Goal: Information Seeking & Learning: Learn about a topic

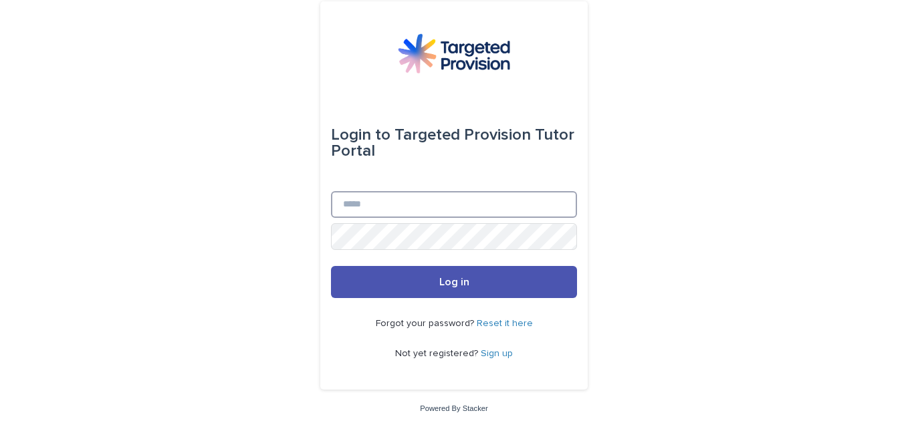
click at [417, 211] on input "Email" at bounding box center [454, 204] width 246 height 27
type input "**********"
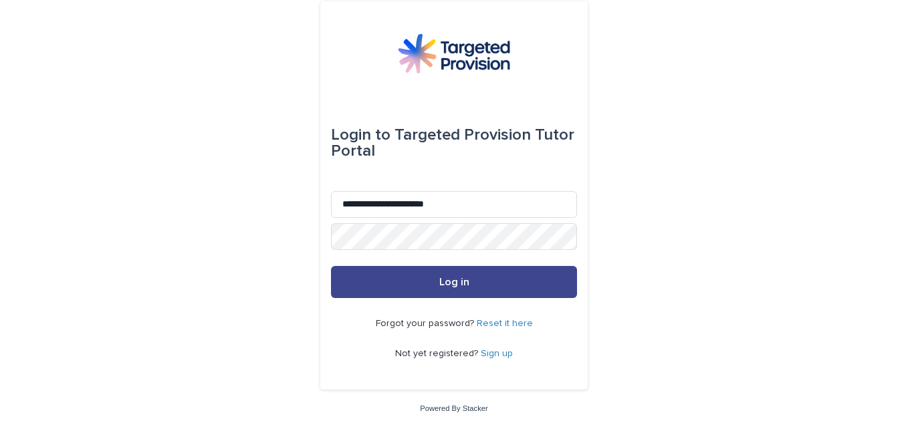
click at [410, 281] on button "Log in" at bounding box center [454, 282] width 246 height 32
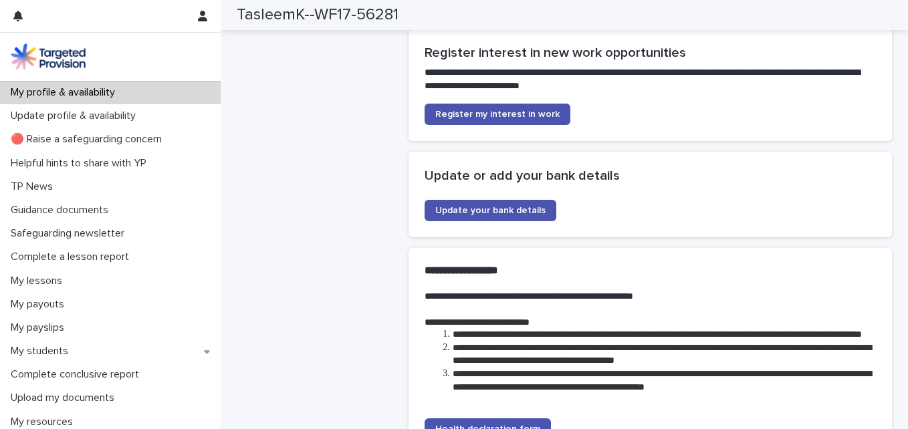
scroll to position [3254, 0]
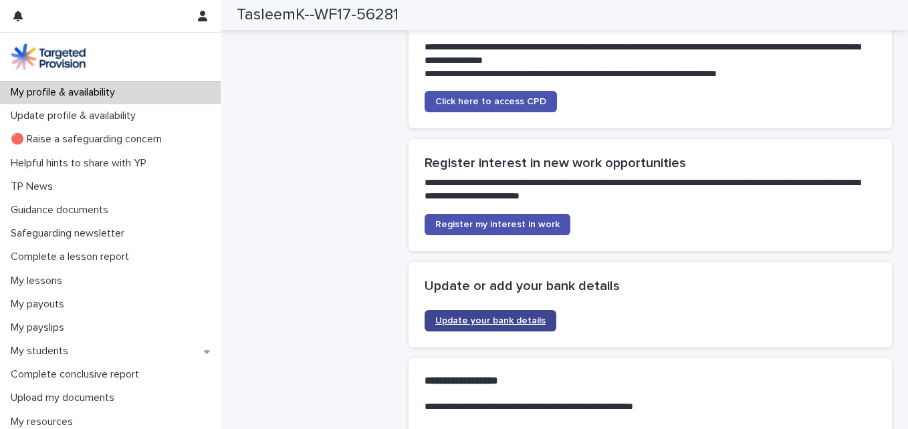
click at [492, 316] on span "Update your bank details" at bounding box center [490, 320] width 110 height 9
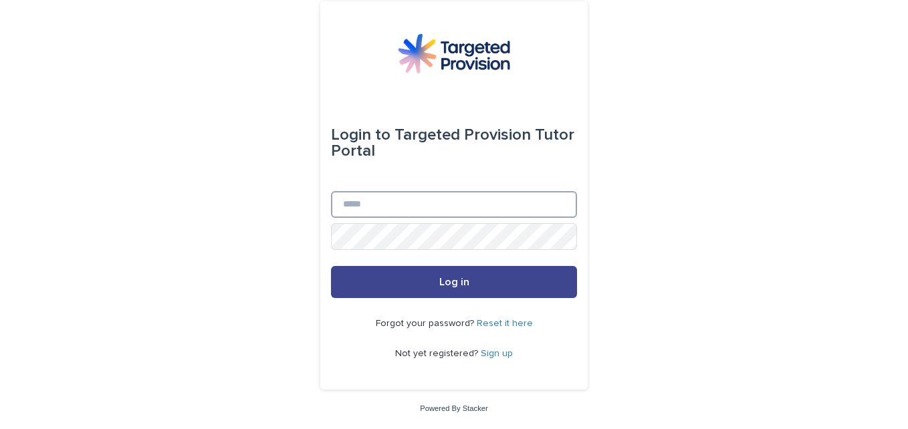
type input "**********"
click at [497, 279] on button "Log in" at bounding box center [454, 282] width 246 height 32
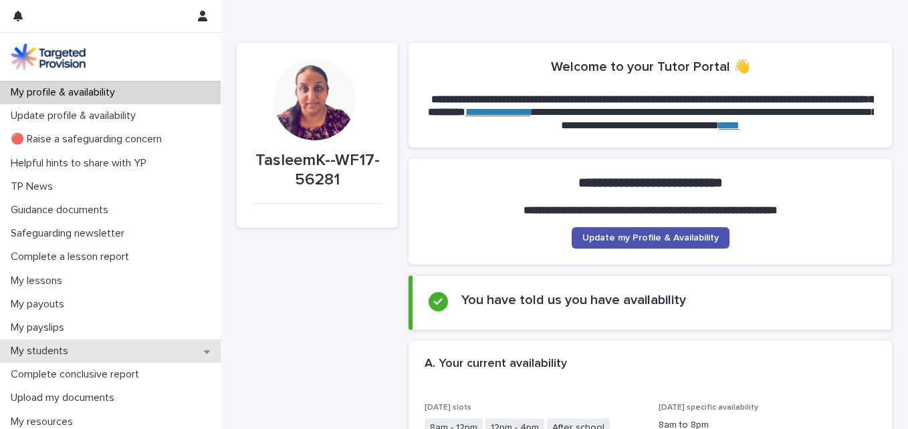
click at [94, 342] on div "My students" at bounding box center [110, 351] width 221 height 23
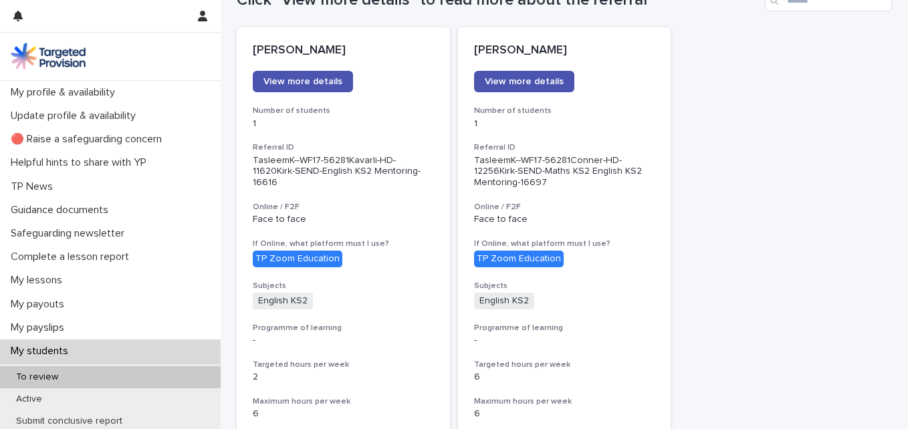
scroll to position [163, 0]
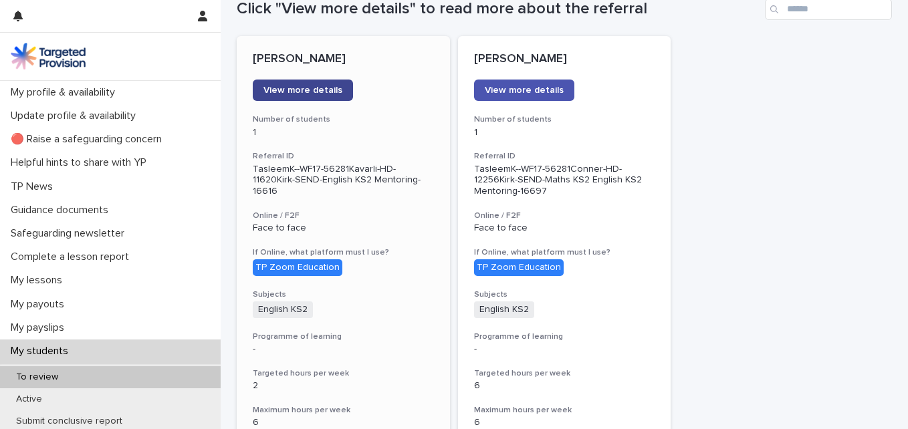
click at [290, 92] on span "View more details" at bounding box center [302, 90] width 79 height 9
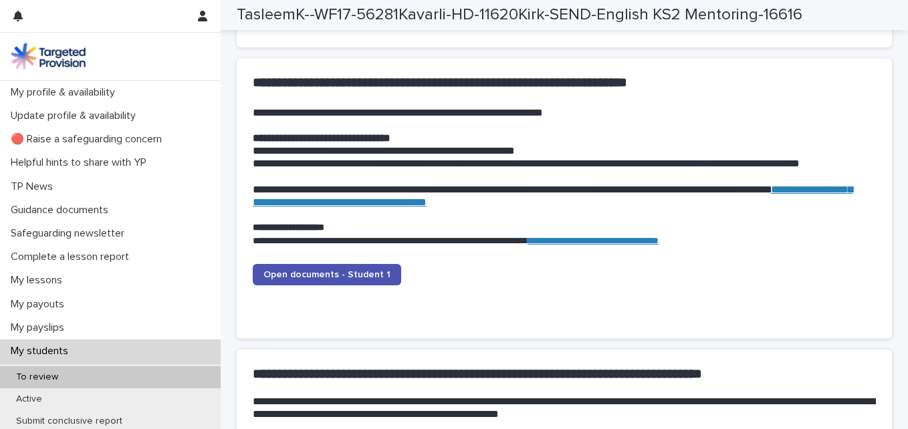
scroll to position [1259, 0]
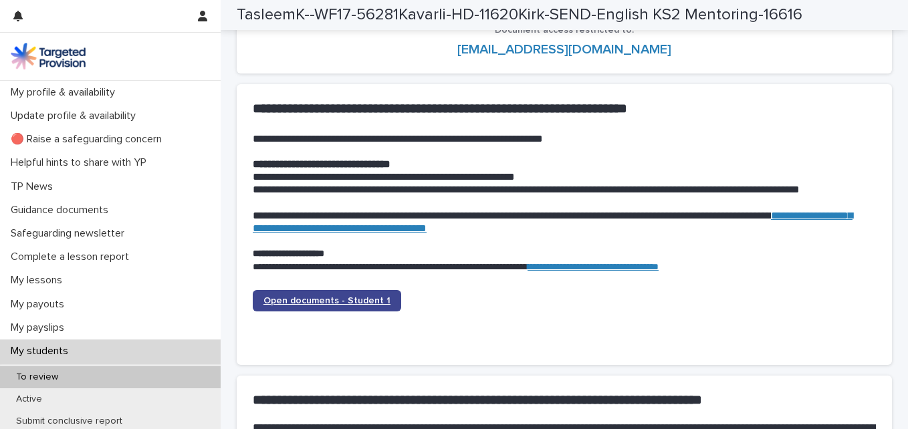
click at [334, 299] on span "Open documents - Student 1" at bounding box center [326, 300] width 127 height 9
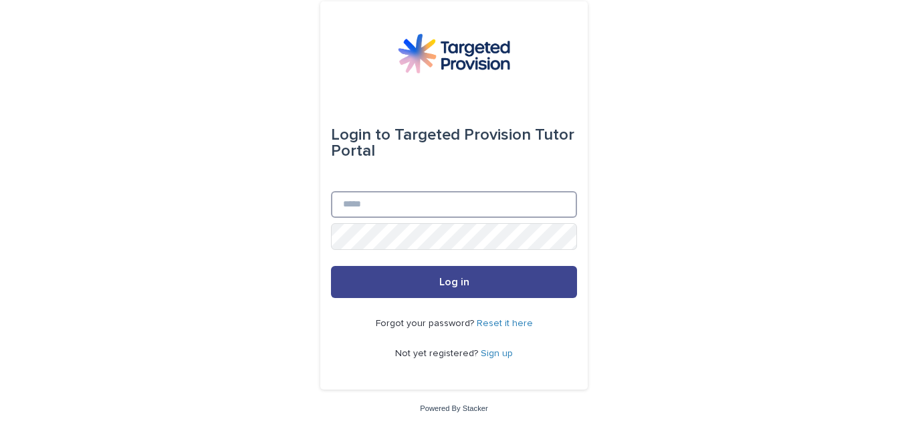
type input "**********"
click at [460, 289] on button "Log in" at bounding box center [454, 282] width 246 height 32
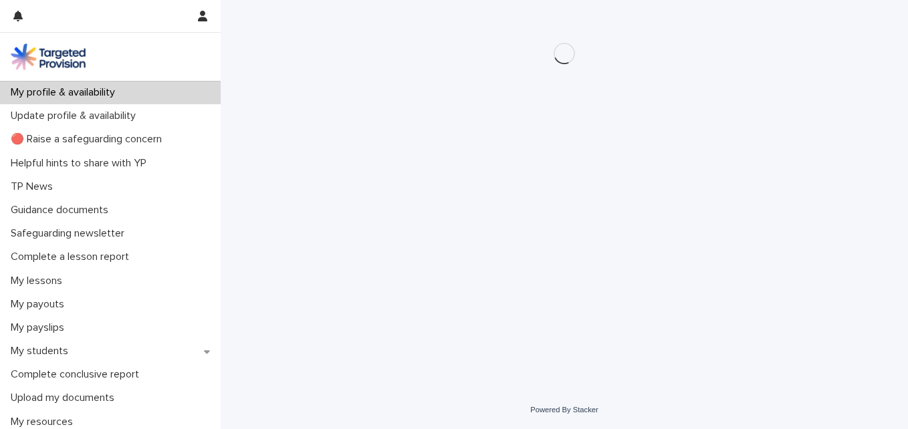
click at [223, 253] on div "Loading... Saving… Loading... Saving…" at bounding box center [564, 195] width 687 height 391
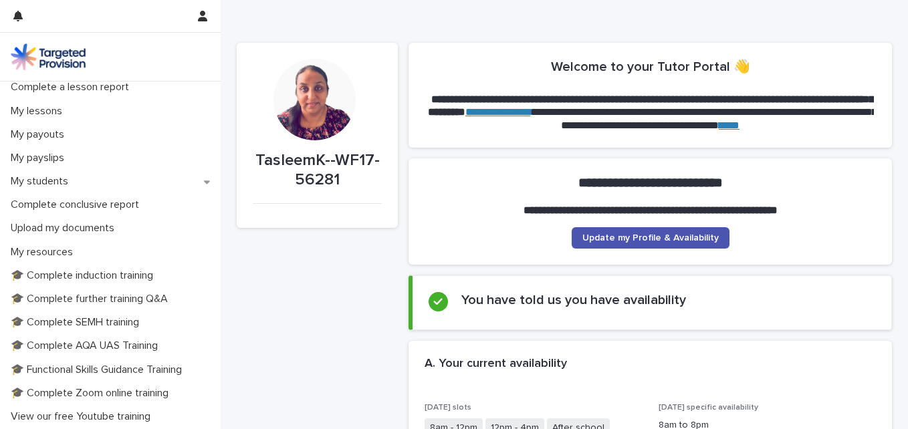
scroll to position [118, 0]
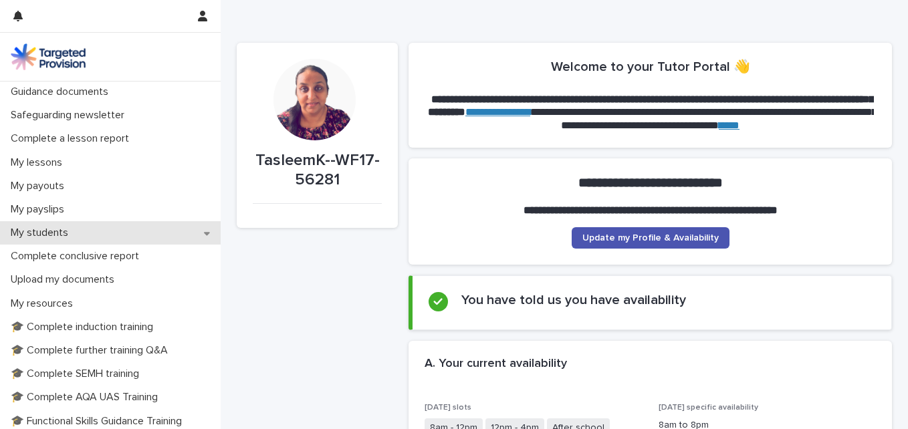
click at [60, 239] on p "My students" at bounding box center [42, 233] width 74 height 13
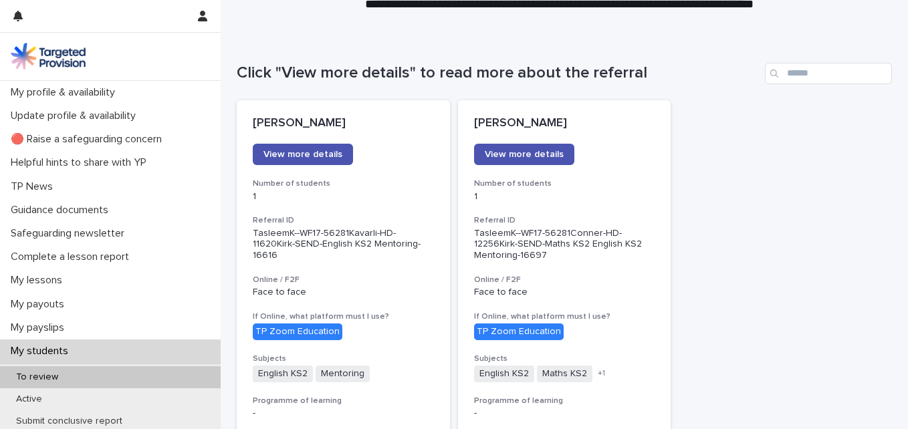
scroll to position [111, 0]
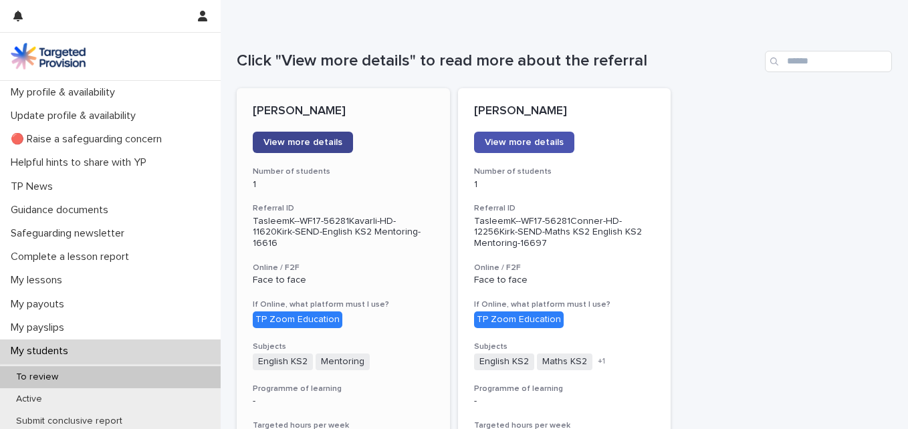
click at [299, 141] on span "View more details" at bounding box center [302, 142] width 79 height 9
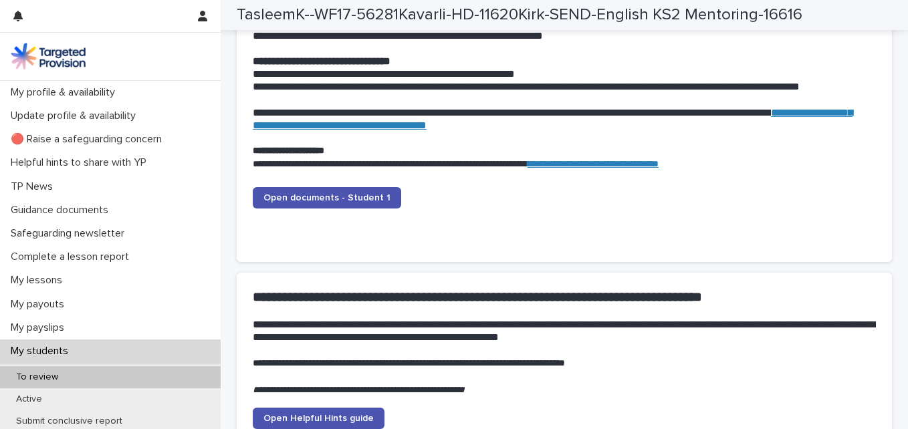
scroll to position [1407, 0]
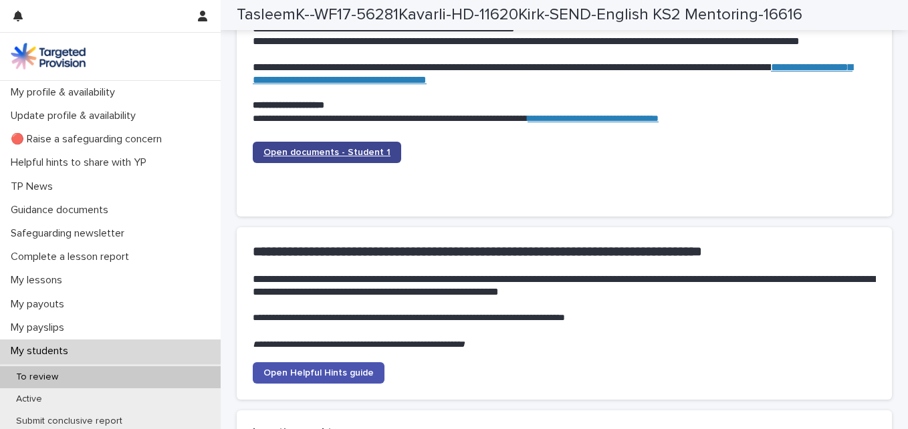
click at [333, 160] on link "Open documents - Student 1" at bounding box center [327, 152] width 148 height 21
click at [367, 157] on span "Open documents - Student 1" at bounding box center [326, 152] width 127 height 9
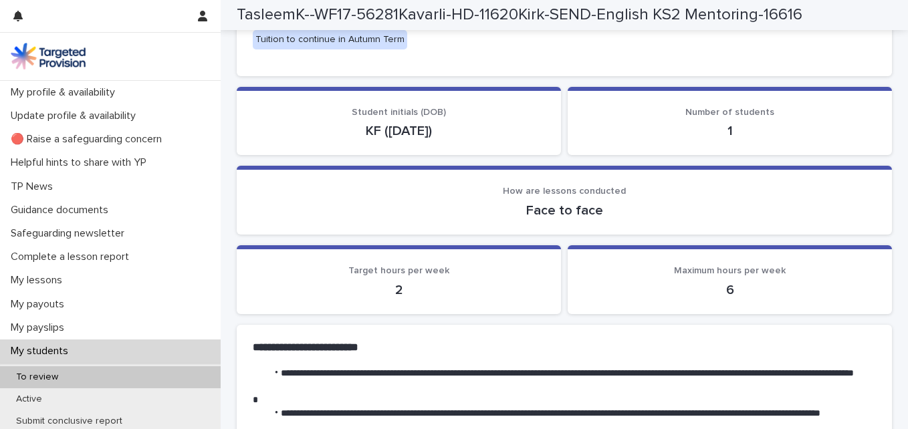
scroll to position [103, 0]
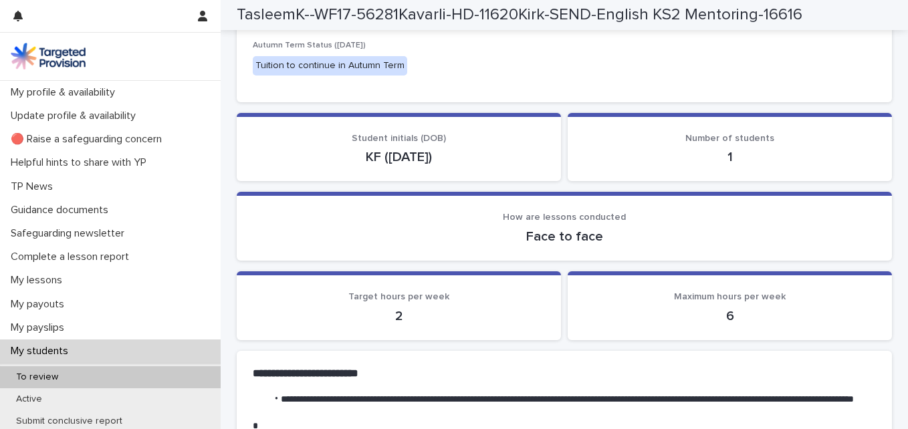
drag, startPoint x: 445, startPoint y: 161, endPoint x: 334, endPoint y: 164, distance: 111.0
click at [334, 164] on p "KF (24/04/2017)" at bounding box center [399, 157] width 292 height 16
copy p "KF (24/04/2017)"
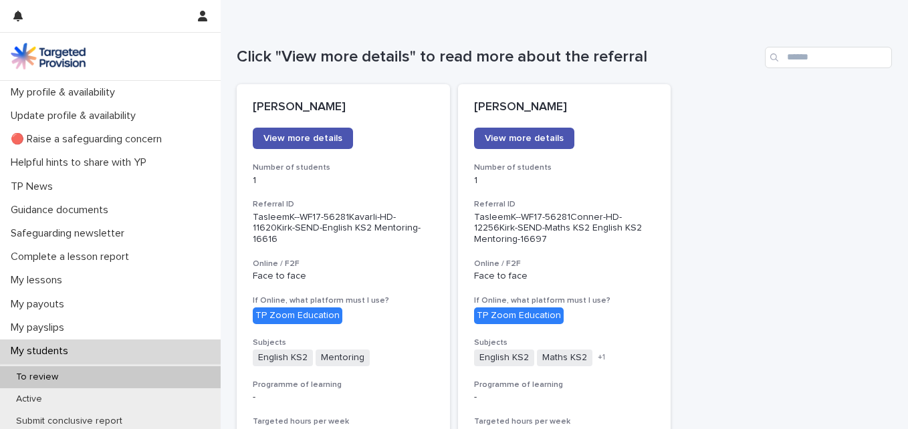
scroll to position [113, 0]
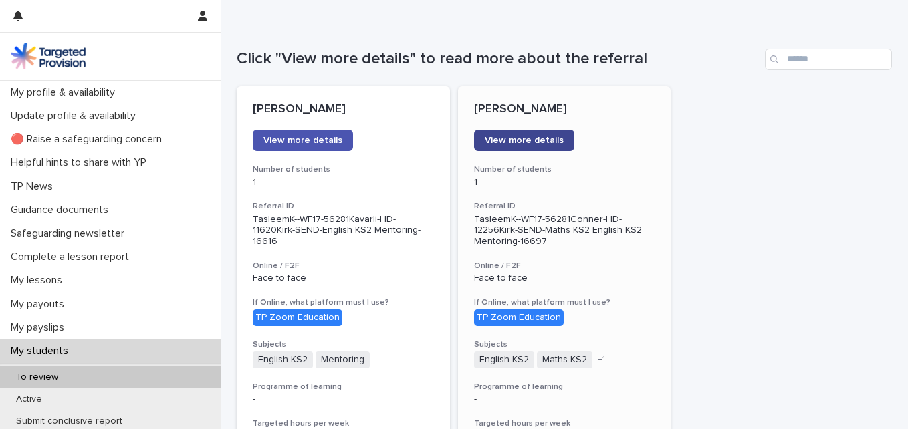
click at [521, 139] on span "View more details" at bounding box center [524, 140] width 79 height 9
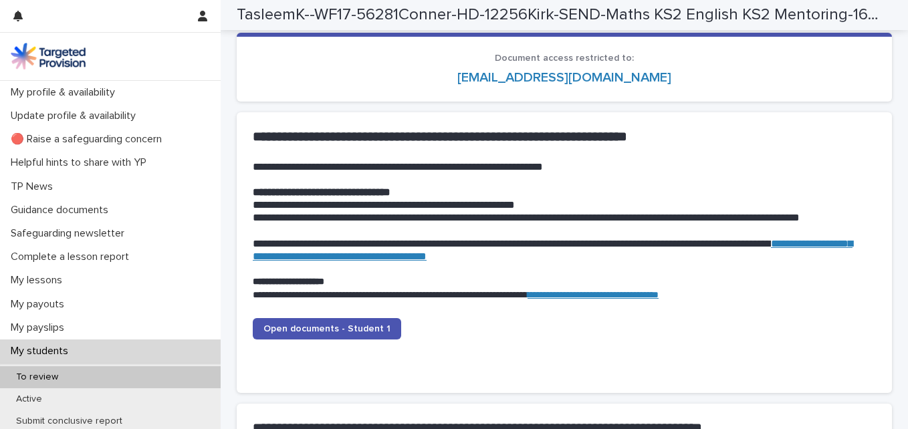
scroll to position [1242, 0]
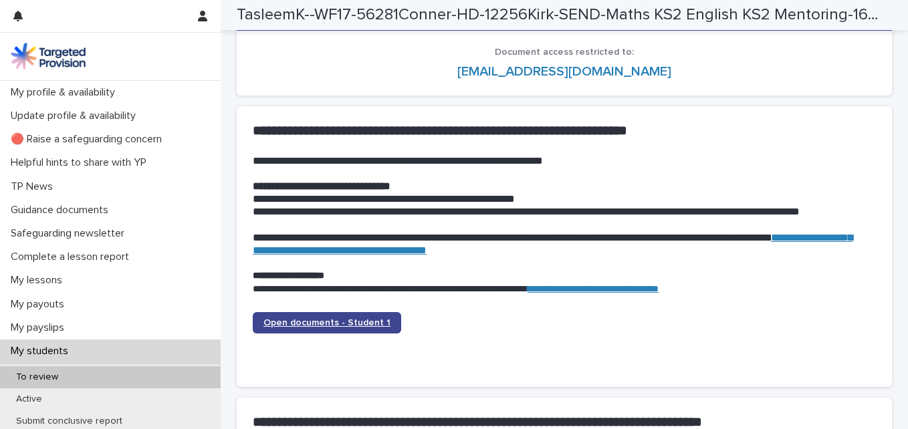
click at [304, 318] on link "Open documents - Student 1" at bounding box center [327, 322] width 148 height 21
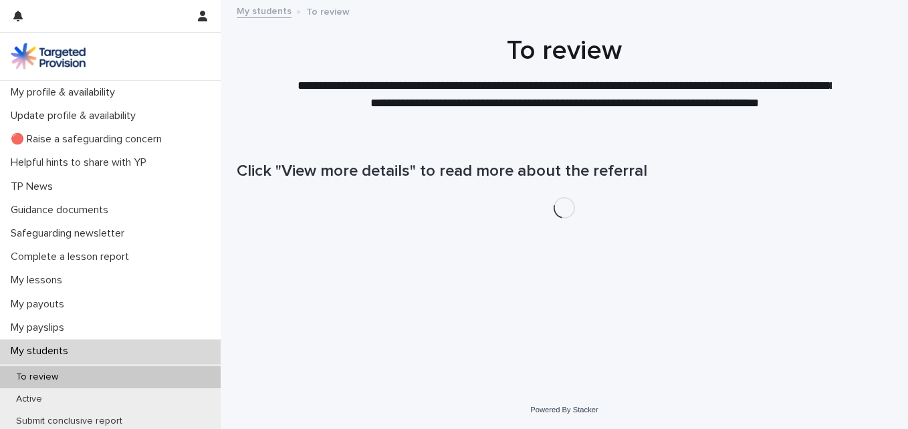
click at [202, 346] on div "My students" at bounding box center [110, 351] width 221 height 23
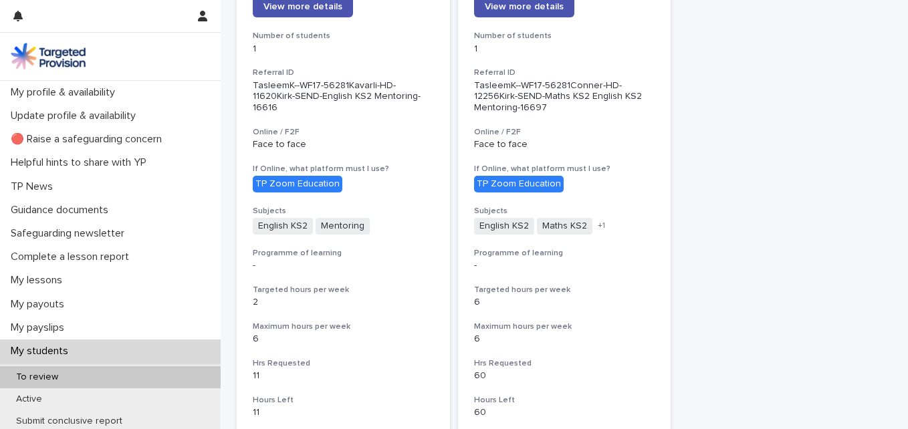
scroll to position [162, 0]
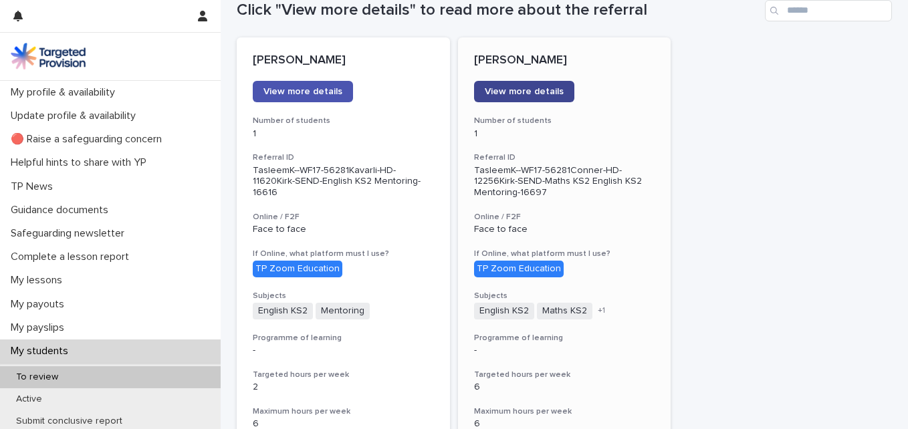
click at [514, 96] on span "View more details" at bounding box center [524, 91] width 79 height 9
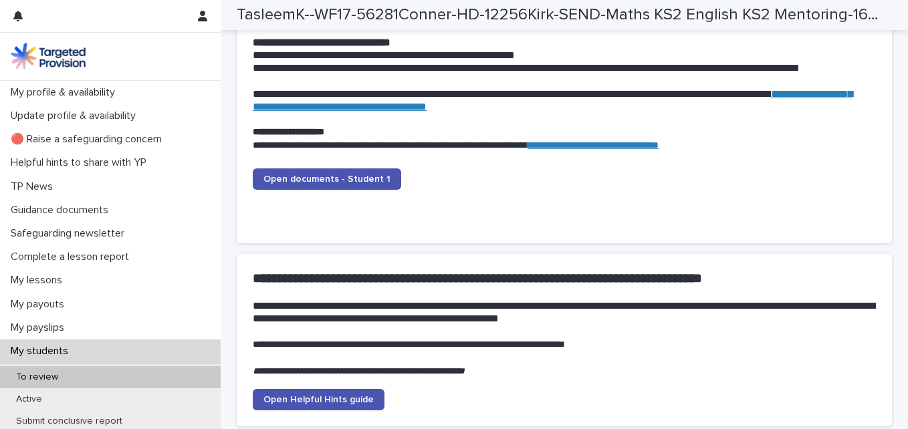
scroll to position [1399, 0]
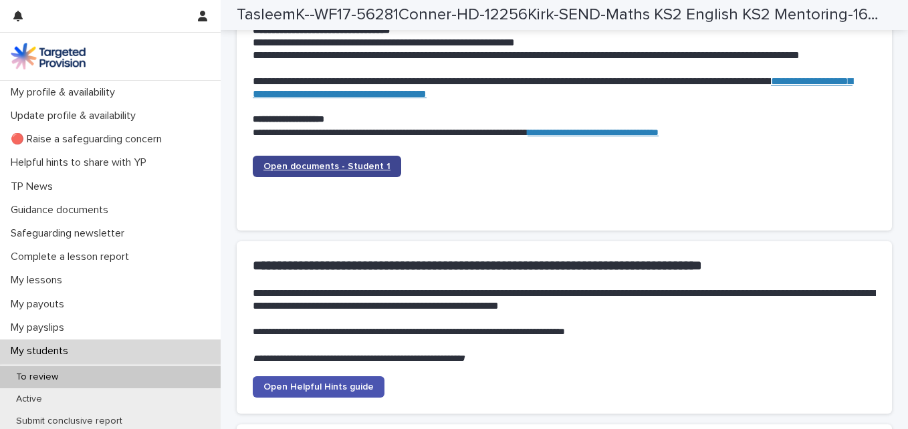
click at [352, 167] on span "Open documents - Student 1" at bounding box center [326, 166] width 127 height 9
